Goal: Task Accomplishment & Management: Manage account settings

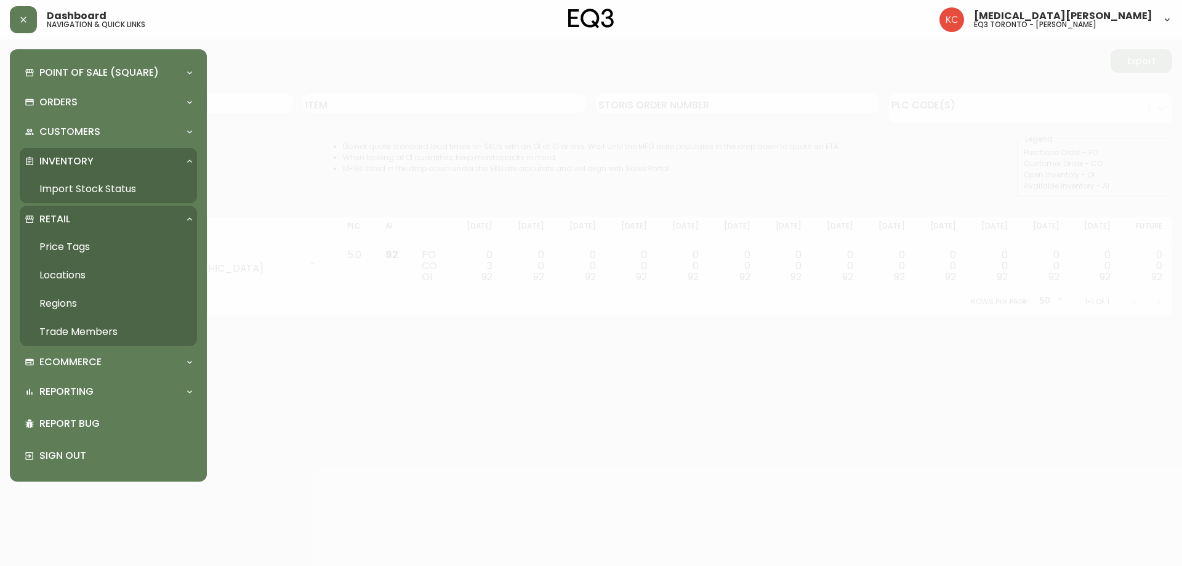
click at [70, 326] on link "Trade Members" at bounding box center [108, 332] width 177 height 28
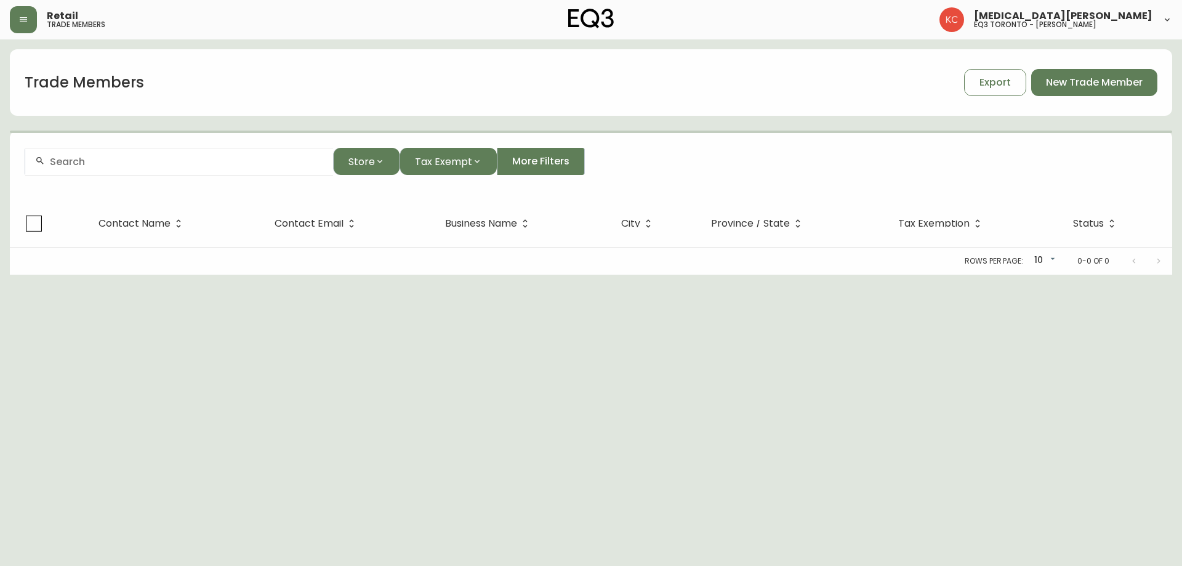
click at [143, 169] on div at bounding box center [179, 162] width 308 height 28
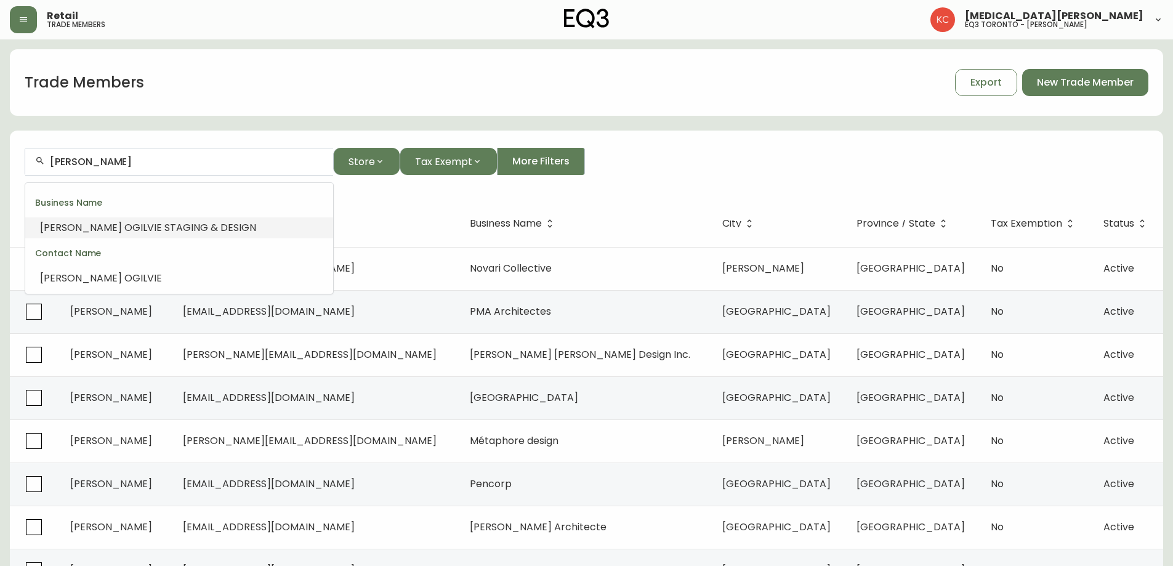
click at [150, 224] on span "VIE STAGING & DESIGN" at bounding box center [201, 227] width 109 height 14
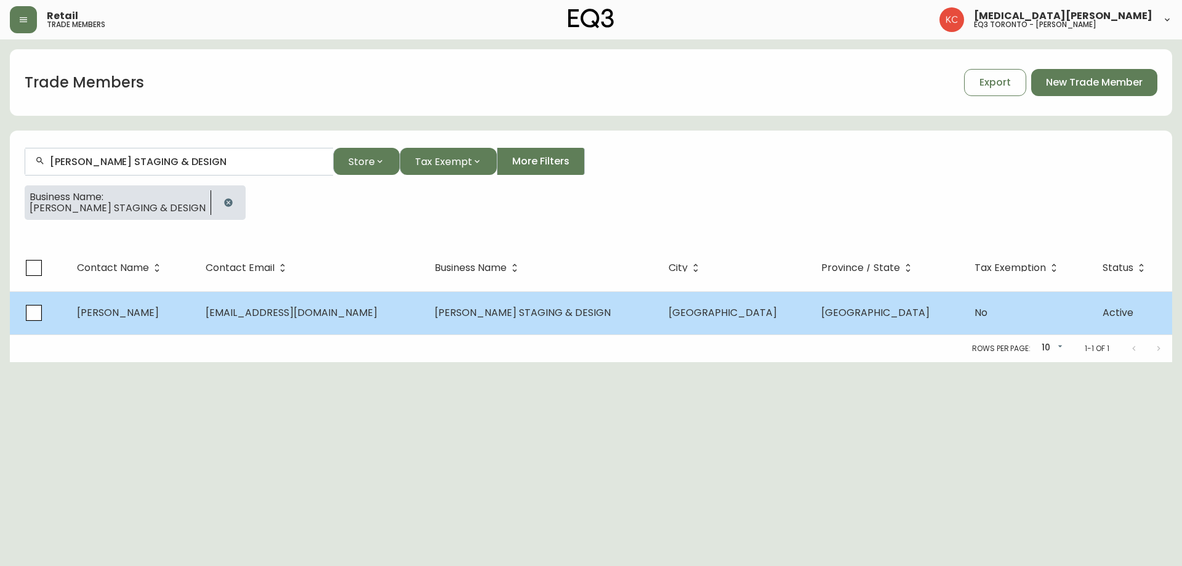
type input "[PERSON_NAME] STAGING & DESIGN"
click at [248, 307] on span "[EMAIL_ADDRESS][DOMAIN_NAME]" at bounding box center [292, 312] width 172 height 14
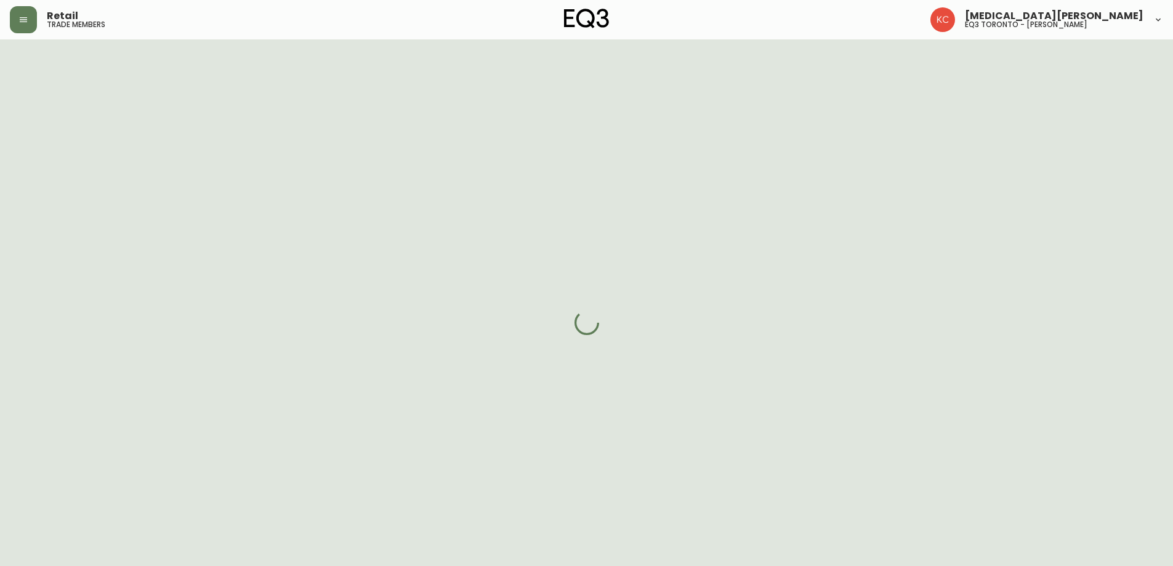
select select "ON"
select select "CA"
select select "CA_EN"
select select "Other"
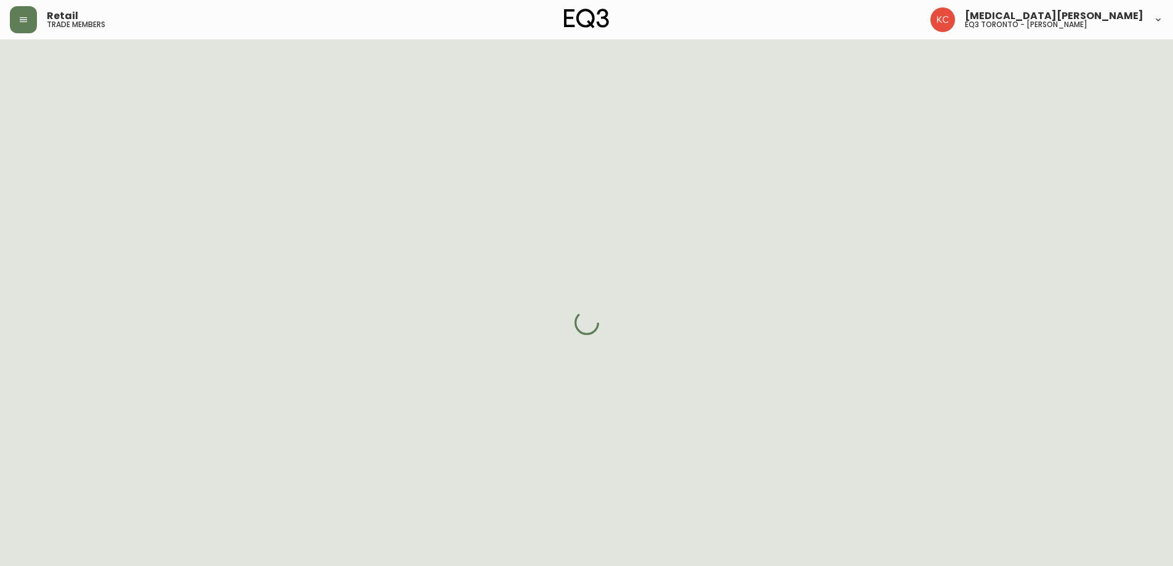
select select "cjw10z96s008u6gs0ccm7hd19"
select select "false"
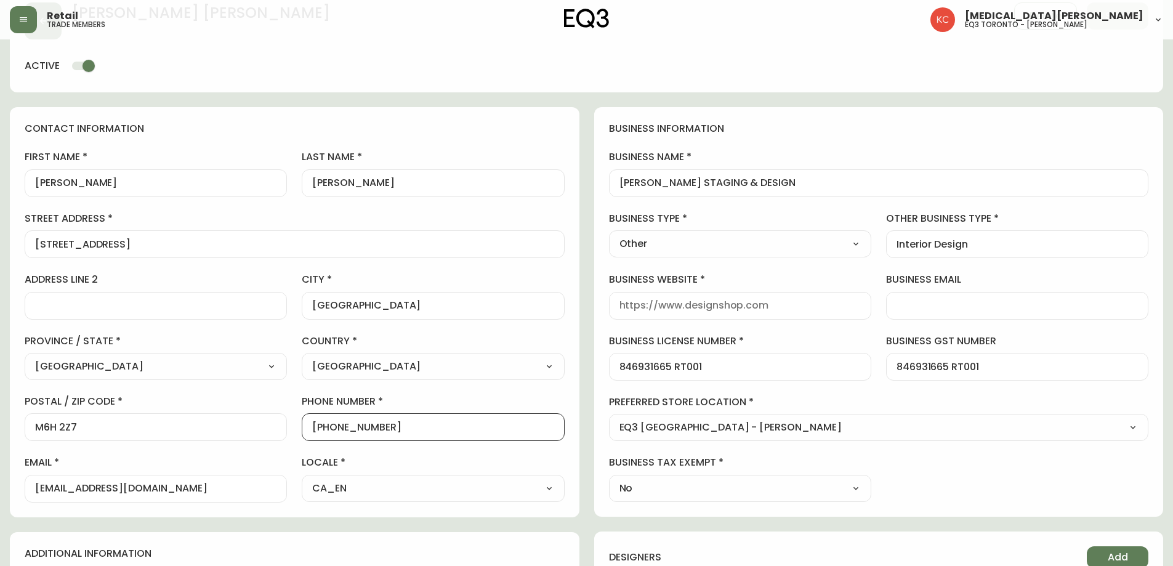
scroll to position [1, 0]
drag, startPoint x: 387, startPoint y: 426, endPoint x: 323, endPoint y: 436, distance: 65.5
click at [323, 436] on div "[PHONE_NUMBER]" at bounding box center [433, 427] width 262 height 28
